Goal: Find specific page/section: Find specific page/section

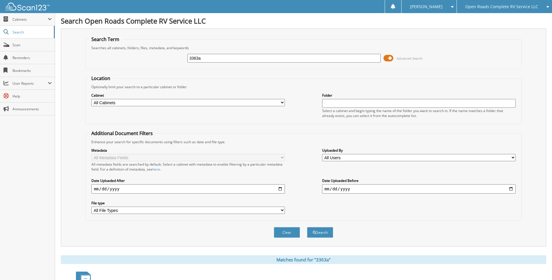
drag, startPoint x: 240, startPoint y: 59, endPoint x: 143, endPoint y: 52, distance: 96.8
click at [145, 52] on div "3363a Advanced Search" at bounding box center [303, 58] width 430 height 16
type input "71454"
click at [307, 227] on button "Search" at bounding box center [320, 232] width 26 height 11
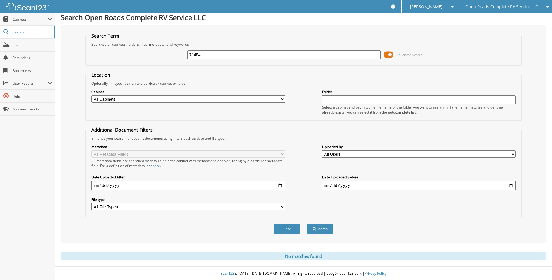
scroll to position [5, 0]
click at [341, 55] on input "71454" at bounding box center [283, 53] width 193 height 9
drag, startPoint x: 337, startPoint y: 55, endPoint x: 152, endPoint y: 58, distance: 185.3
click at [152, 58] on div "71454 Advanced Search" at bounding box center [303, 54] width 430 height 16
type input "a6348"
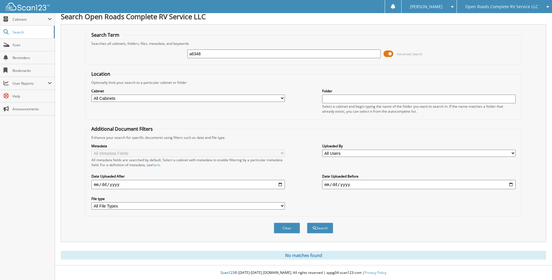
click at [307, 223] on button "Search" at bounding box center [320, 228] width 26 height 11
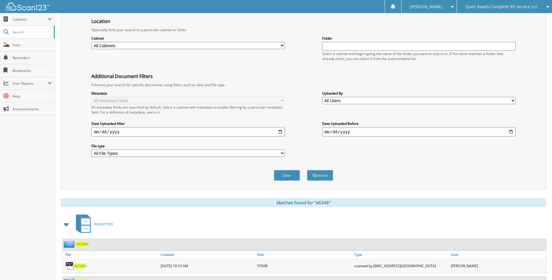
scroll to position [175, 0]
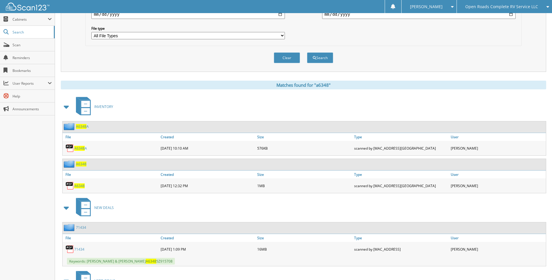
click at [69, 107] on span at bounding box center [67, 107] width 8 height 10
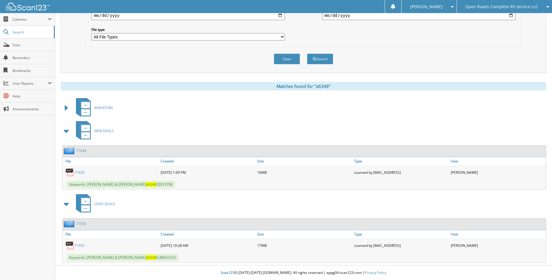
click at [76, 171] on link "71434" at bounding box center [79, 172] width 10 height 5
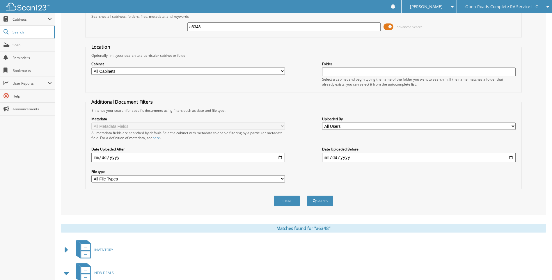
scroll to position [28, 0]
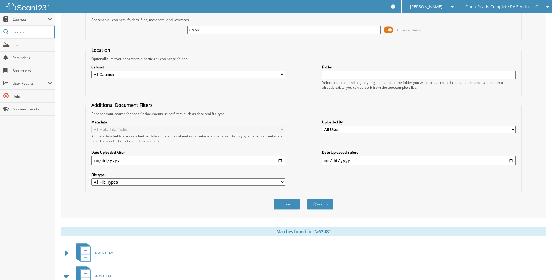
click at [225, 32] on input "a6348" at bounding box center [283, 30] width 193 height 9
type input "246"
click at [307, 199] on button "Search" at bounding box center [320, 204] width 26 height 11
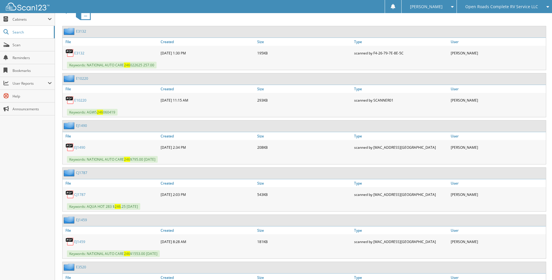
scroll to position [291, 0]
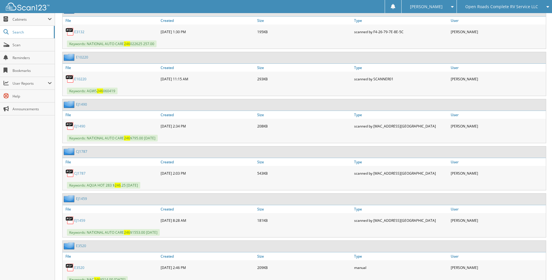
click at [81, 127] on link "EJ1490" at bounding box center [79, 126] width 11 height 5
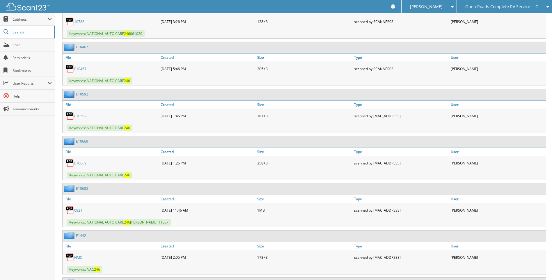
scroll to position [2152, 0]
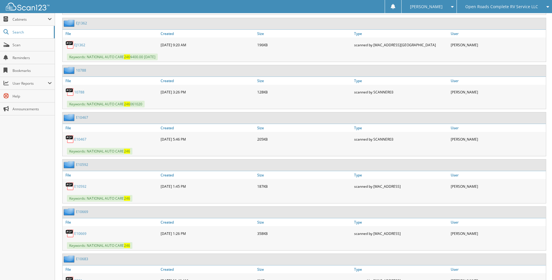
scroll to position [2065, 0]
